Goal: Task Accomplishment & Management: Manage account settings

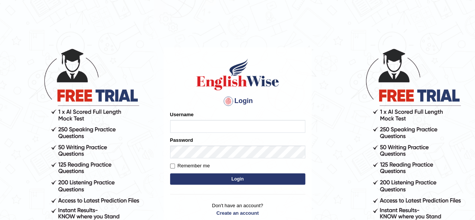
type input "pooja_223"
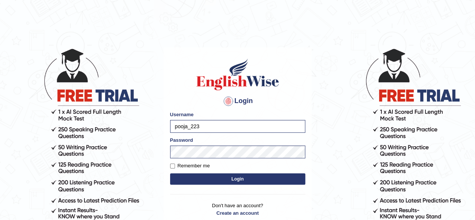
click at [240, 179] on button "Login" at bounding box center [237, 178] width 135 height 11
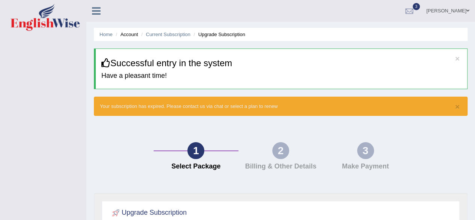
click at [458, 10] on link "Pooja Sunar" at bounding box center [448, 10] width 54 height 20
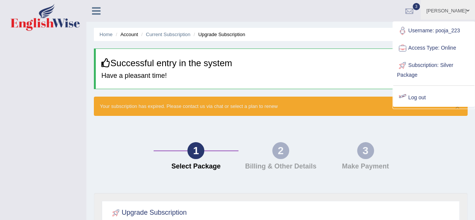
click at [419, 95] on link "Log out" at bounding box center [433, 97] width 81 height 17
